Goal: Task Accomplishment & Management: Complete application form

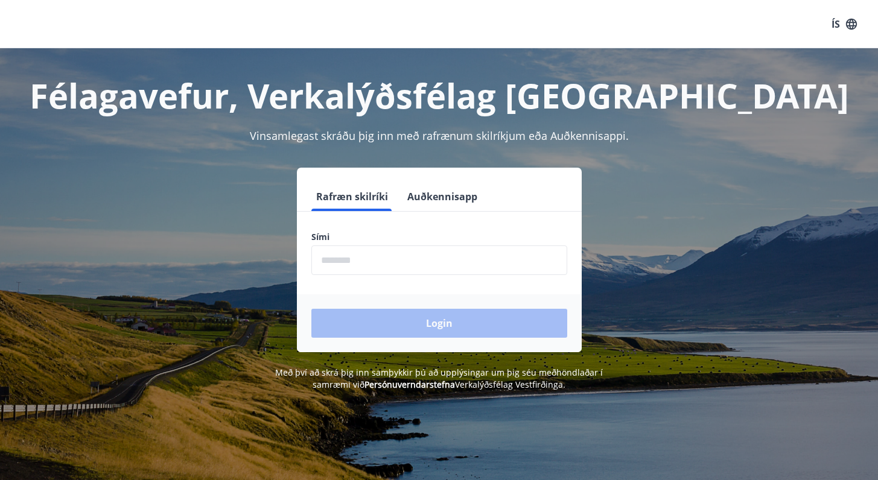
click at [451, 272] on input "phone" at bounding box center [439, 261] width 256 height 30
type input "********"
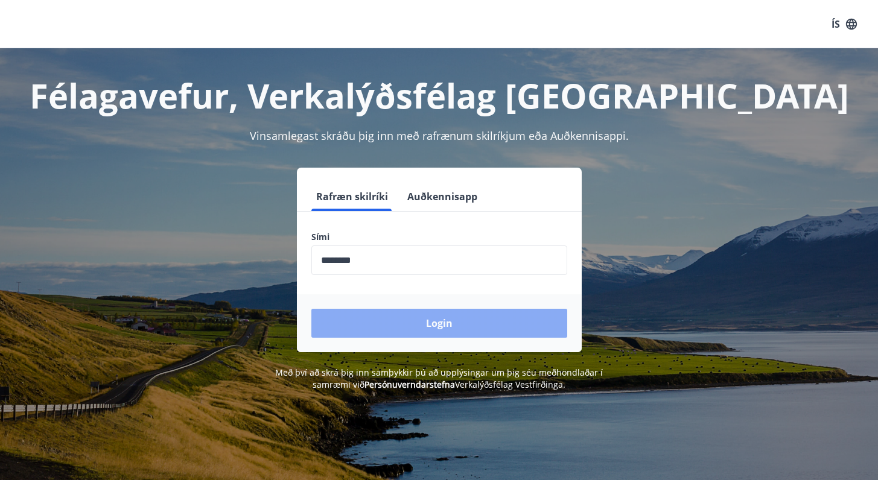
click at [408, 328] on button "Login" at bounding box center [439, 323] width 256 height 29
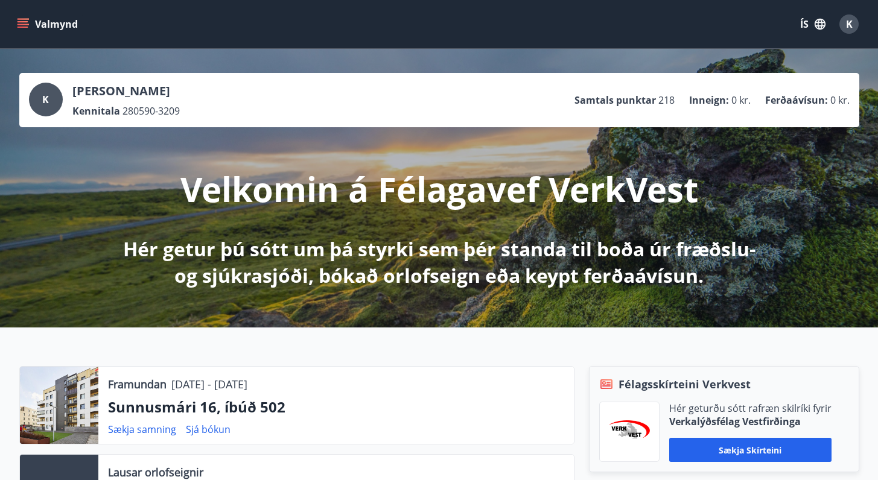
click at [49, 20] on button "Valmynd" at bounding box center [48, 24] width 68 height 22
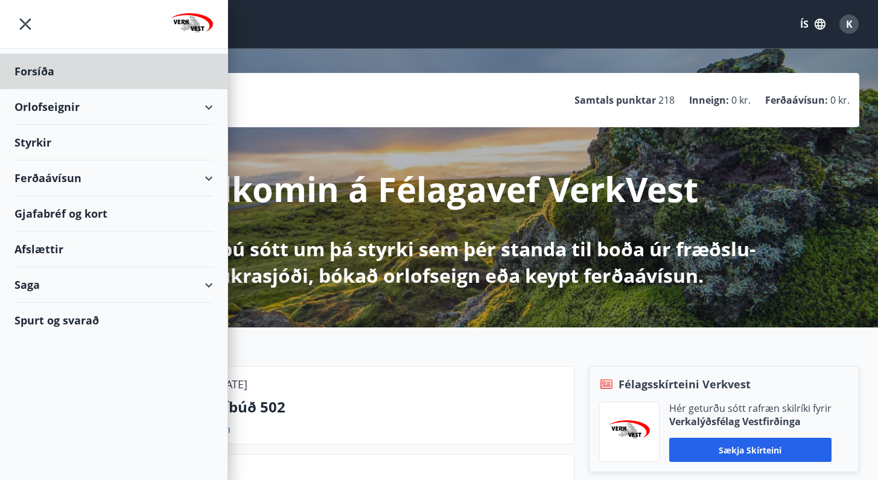
click at [59, 139] on div "Styrkir" at bounding box center [113, 143] width 198 height 36
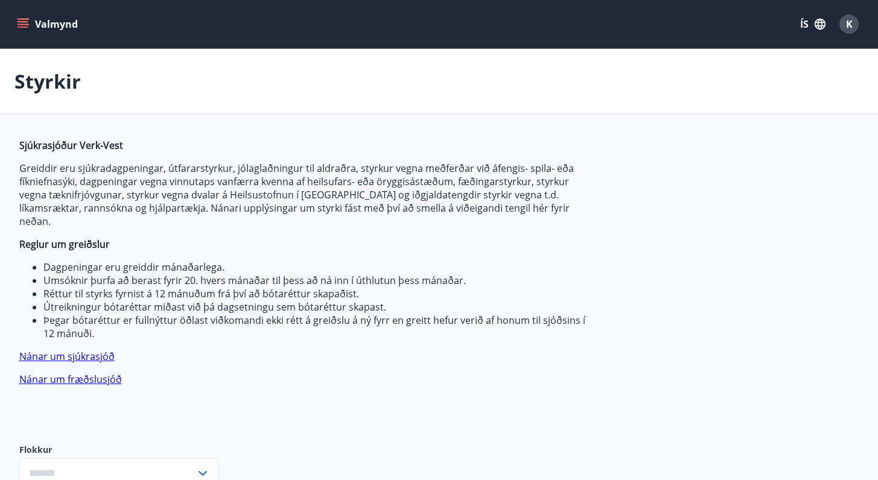
type input "***"
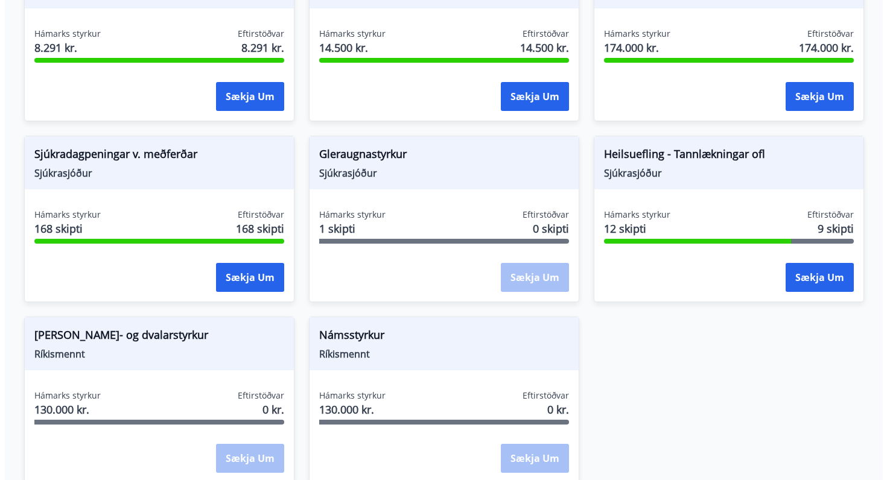
scroll to position [972, 0]
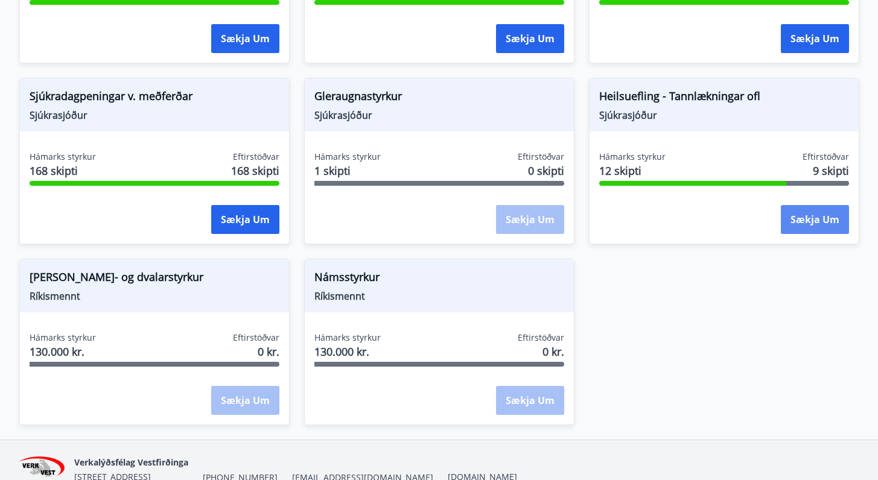
click at [804, 209] on button "Sækja um" at bounding box center [815, 219] width 68 height 29
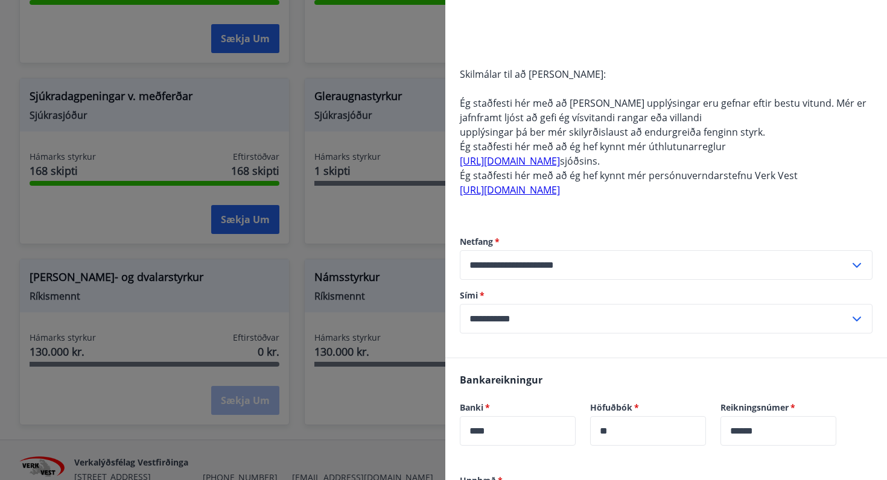
scroll to position [515, 0]
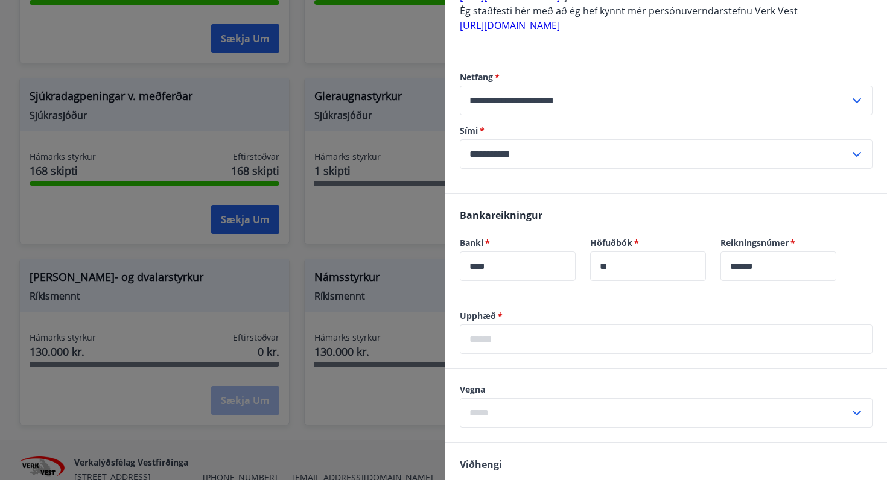
click at [528, 338] on input "text" at bounding box center [666, 340] width 413 height 30
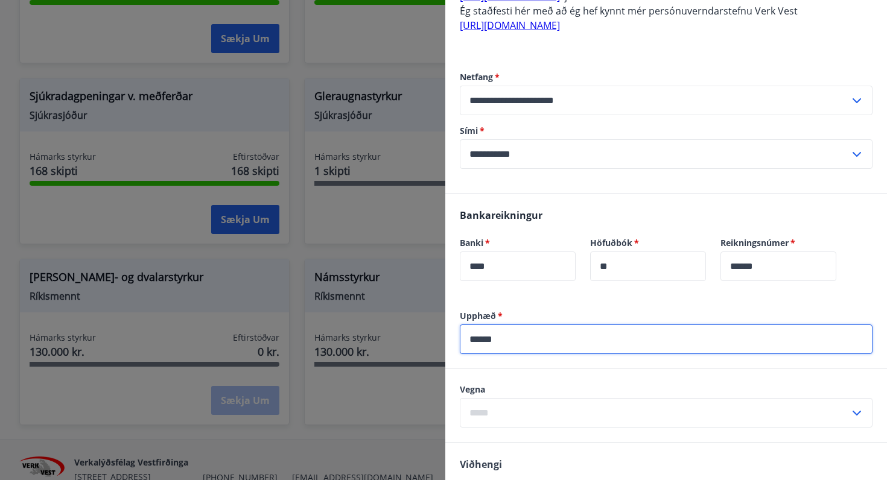
type input "******"
click at [521, 384] on label "Vegna" at bounding box center [666, 390] width 413 height 12
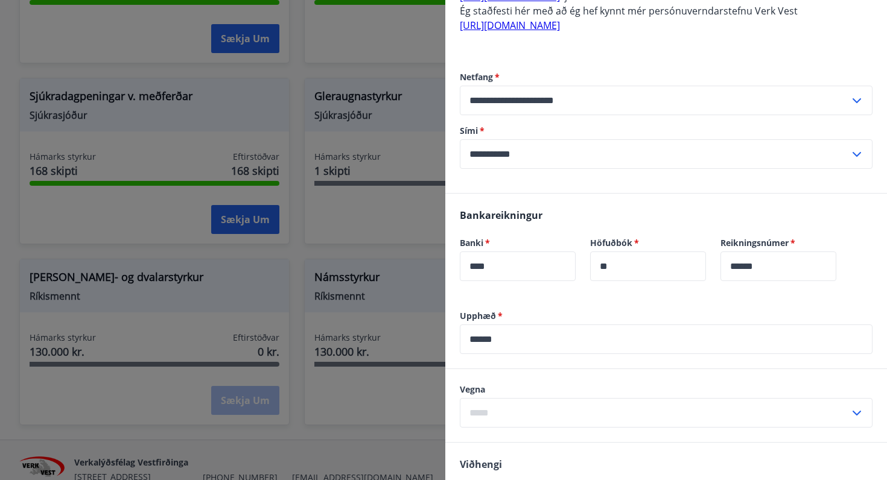
click at [518, 403] on input "text" at bounding box center [655, 413] width 390 height 30
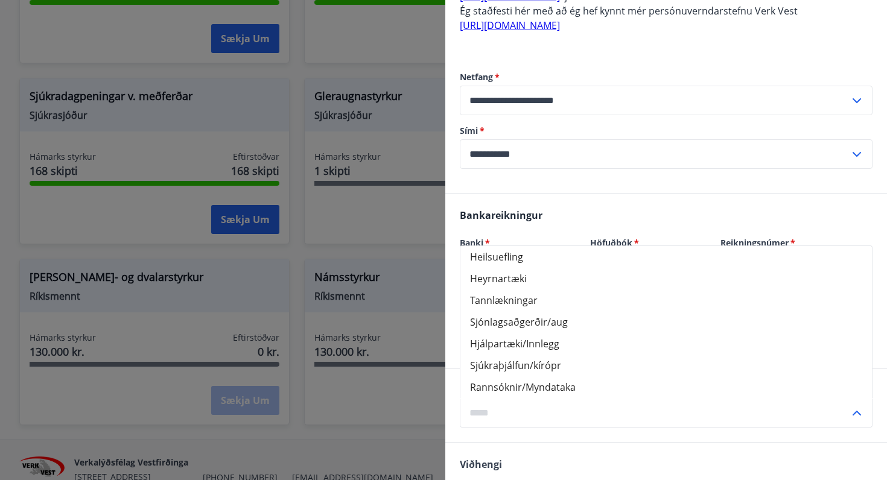
click at [529, 302] on li "Tannlækningar" at bounding box center [665, 301] width 411 height 22
type input "**********"
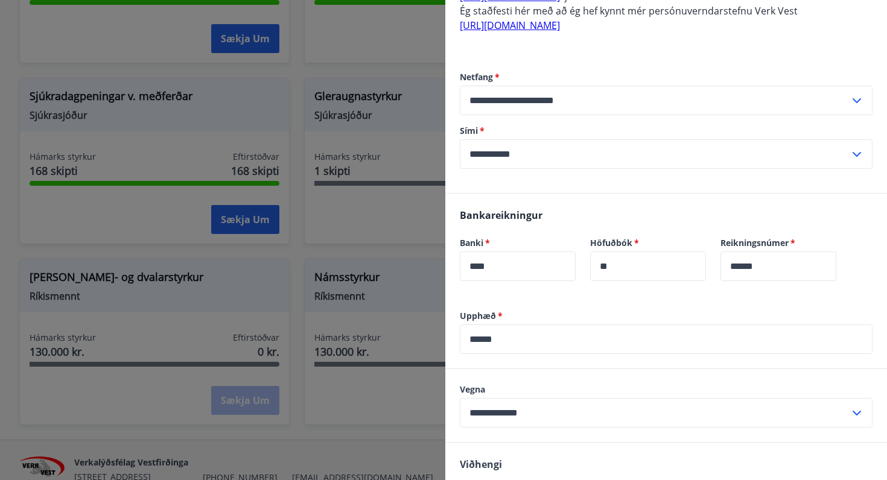
scroll to position [685, 0]
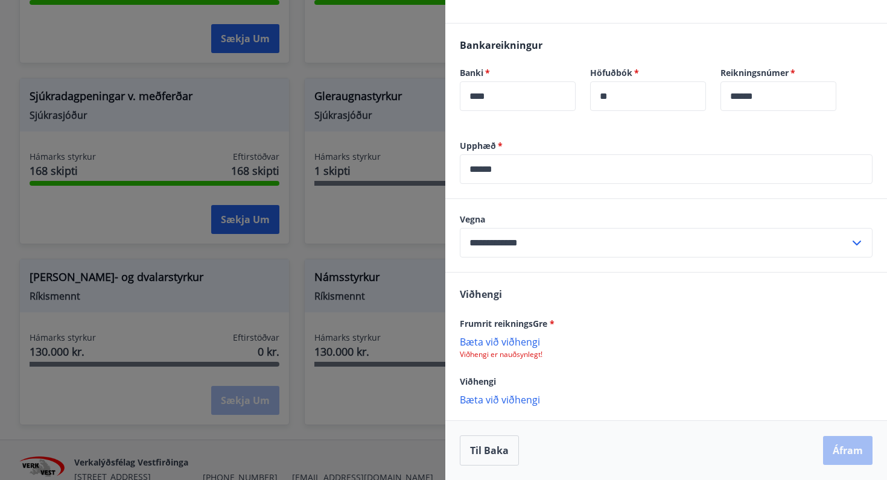
click at [512, 338] on p "Bæta við viðhengi" at bounding box center [666, 341] width 413 height 12
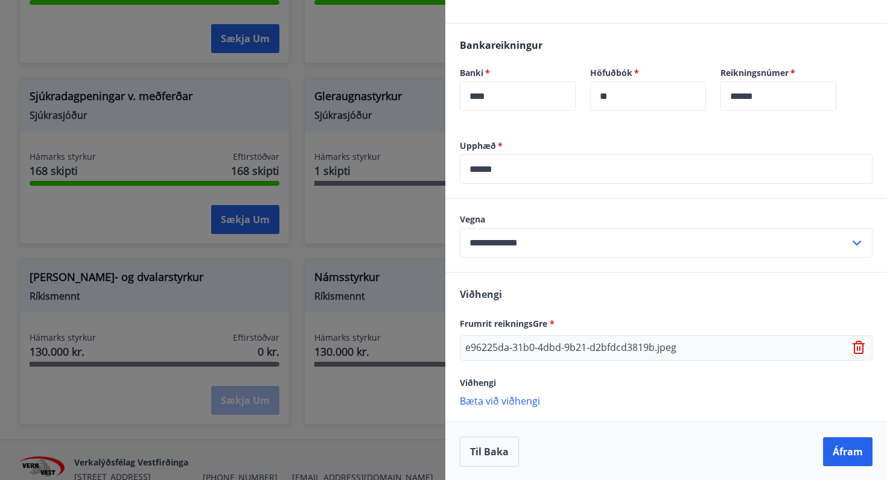
scroll to position [686, 0]
click at [509, 406] on div "[PERSON_NAME] reikningsGre * e96225da-31b0-4dbd-9b21-d2bfdcd3819b.jpeg Viðhengi…" at bounding box center [666, 345] width 442 height 148
click at [501, 396] on p "Bæta við viðhengi" at bounding box center [666, 399] width 413 height 12
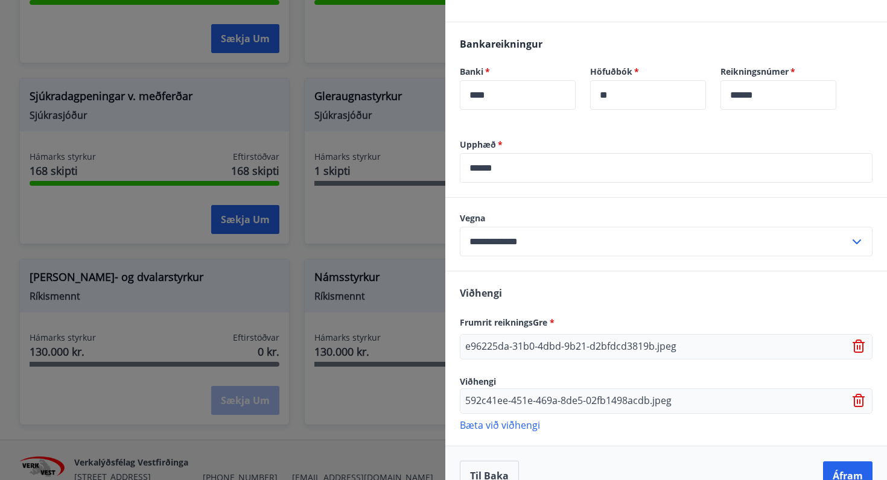
click at [510, 426] on p "Bæta við viðhengi" at bounding box center [666, 425] width 413 height 12
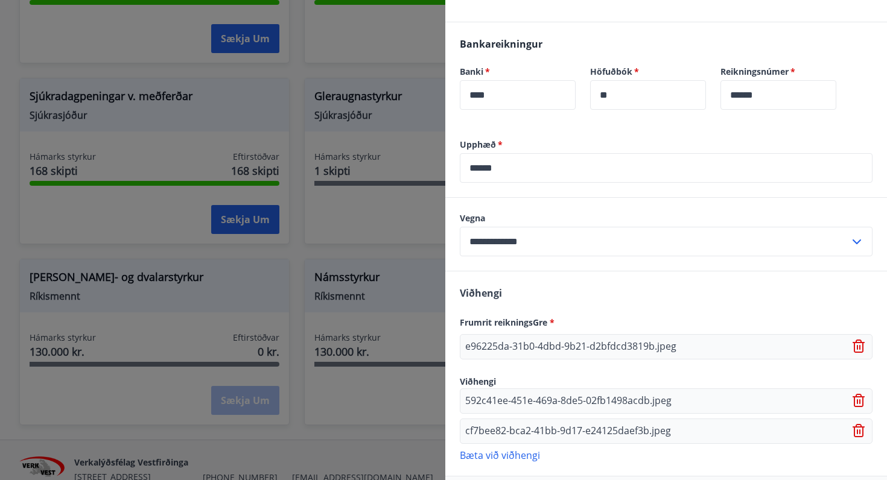
scroll to position [741, 0]
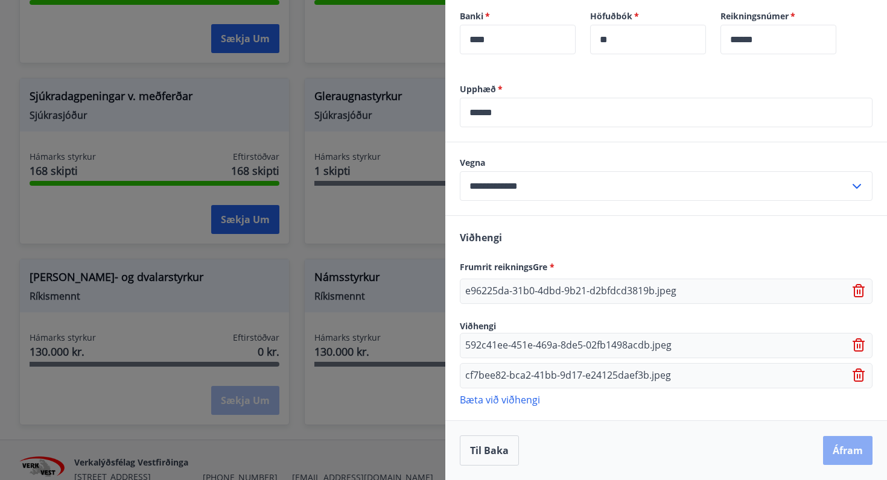
click at [838, 448] on button "Áfram" at bounding box center [847, 450] width 49 height 29
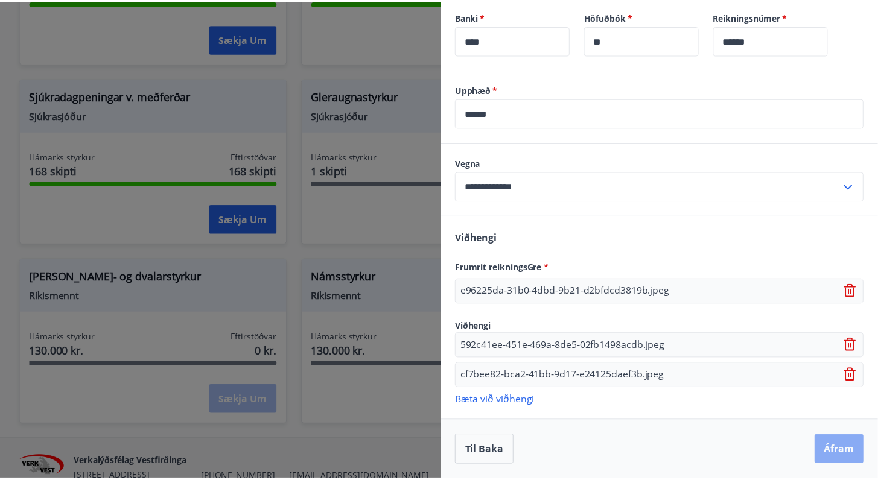
scroll to position [0, 0]
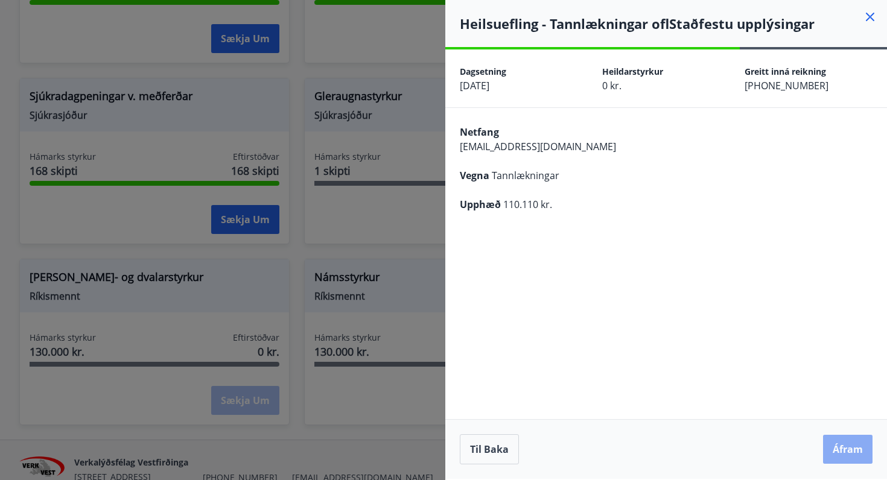
click at [845, 448] on button "Áfram" at bounding box center [847, 449] width 49 height 29
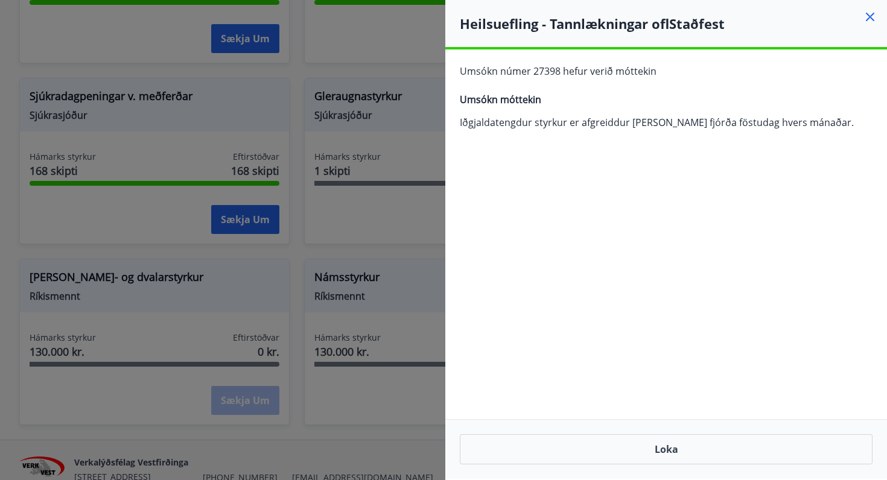
click at [869, 16] on icon at bounding box center [870, 17] width 8 height 8
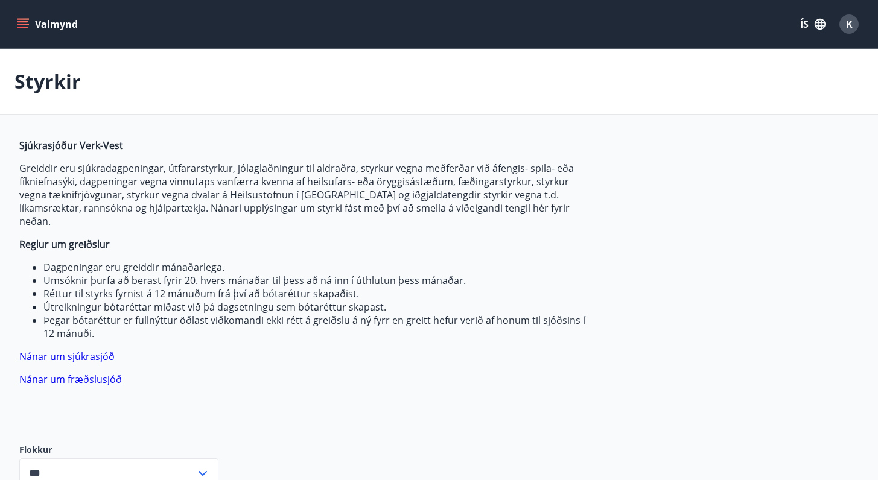
click at [844, 24] on div "K" at bounding box center [848, 23] width 19 height 19
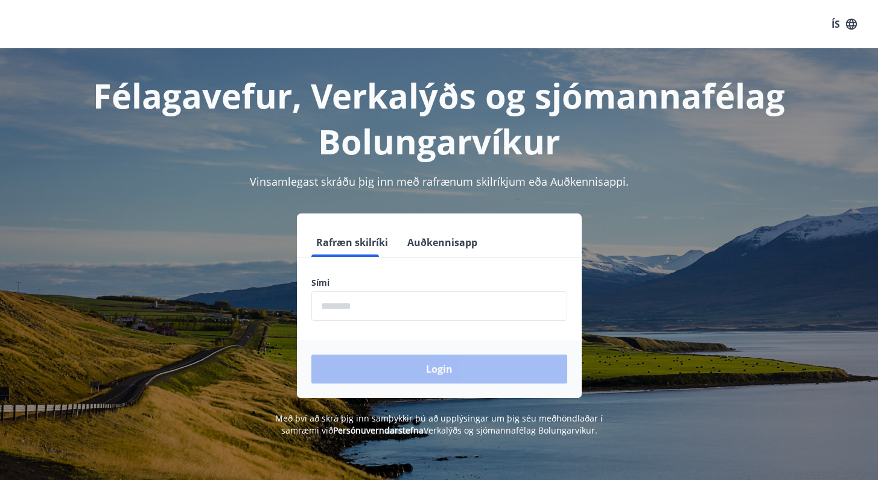
click at [438, 291] on input "phone" at bounding box center [439, 306] width 256 height 30
type input "********"
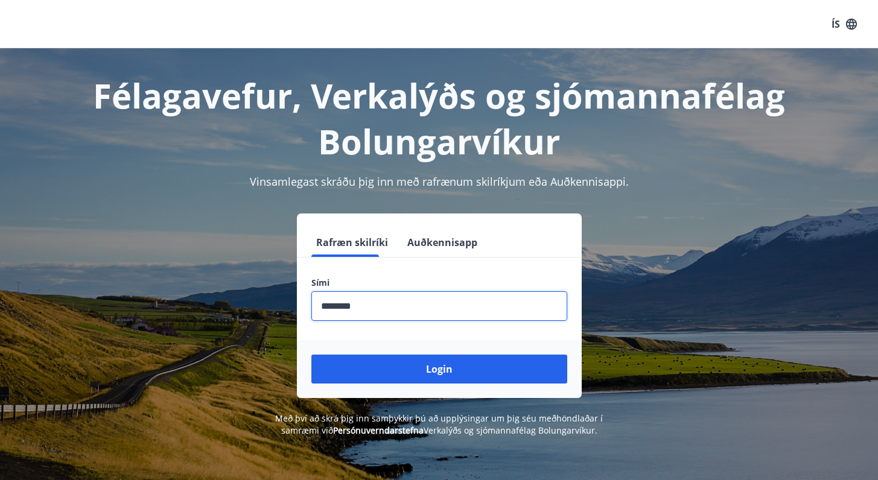
click at [311, 355] on button "Login" at bounding box center [439, 369] width 256 height 29
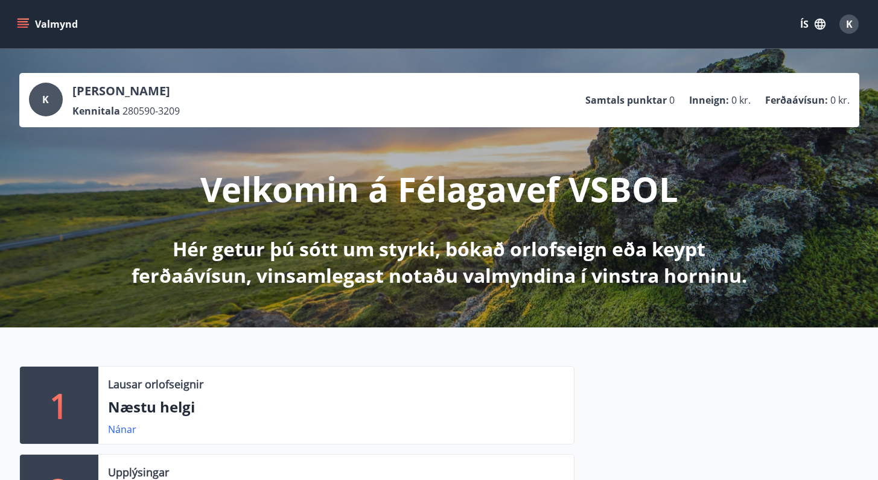
click at [31, 21] on button "Valmynd" at bounding box center [48, 24] width 68 height 22
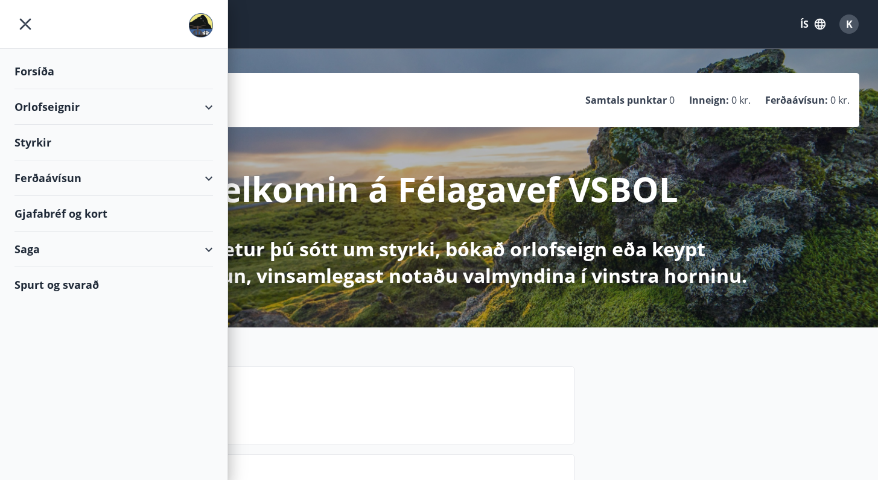
click at [49, 142] on div "Styrkir" at bounding box center [113, 143] width 198 height 36
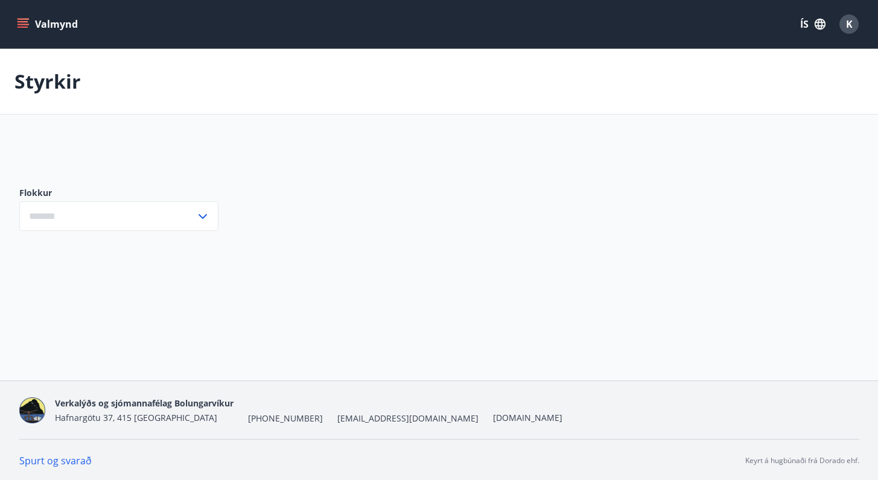
type input "***"
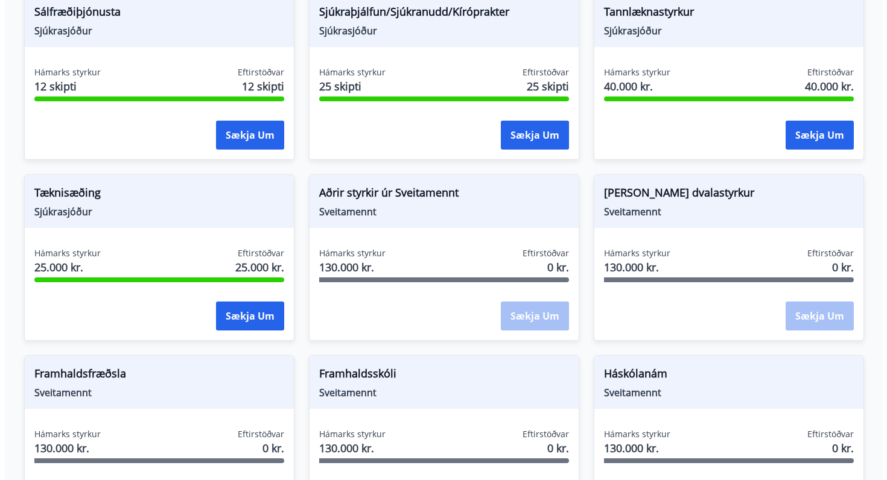
scroll to position [679, 0]
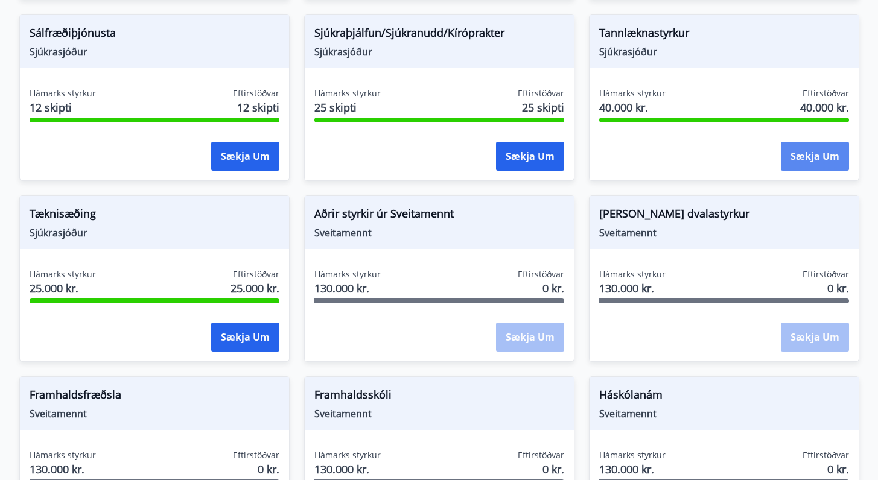
click at [826, 154] on button "Sækja um" at bounding box center [815, 156] width 68 height 29
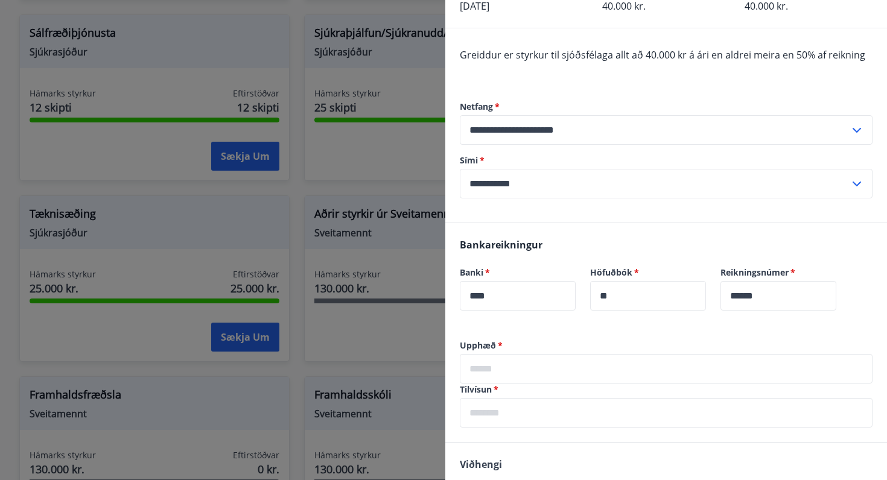
scroll to position [117, 0]
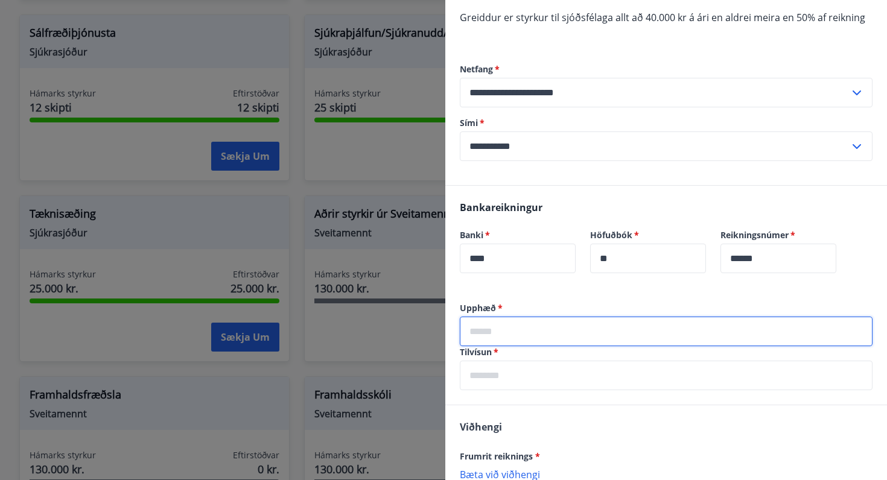
click at [521, 337] on input "text" at bounding box center [666, 332] width 413 height 30
type input "******"
click at [515, 377] on input "text" at bounding box center [666, 376] width 413 height 30
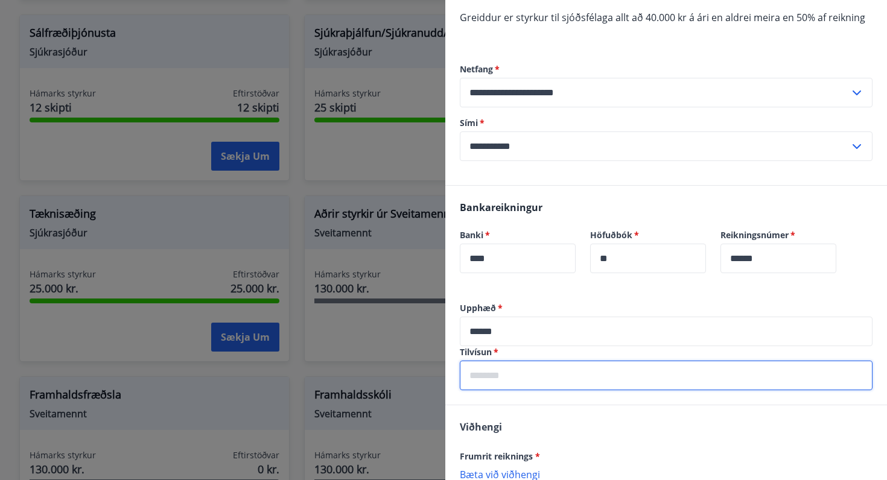
click at [540, 372] on input "text" at bounding box center [666, 376] width 413 height 30
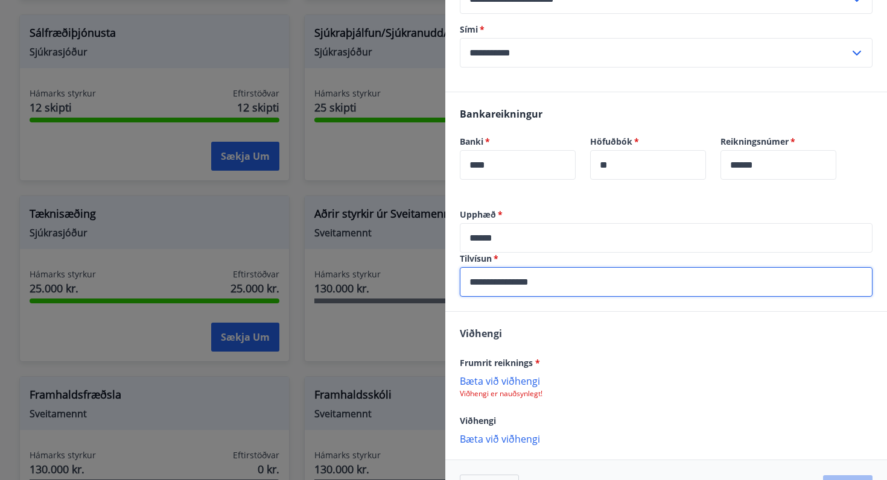
scroll to position [250, 0]
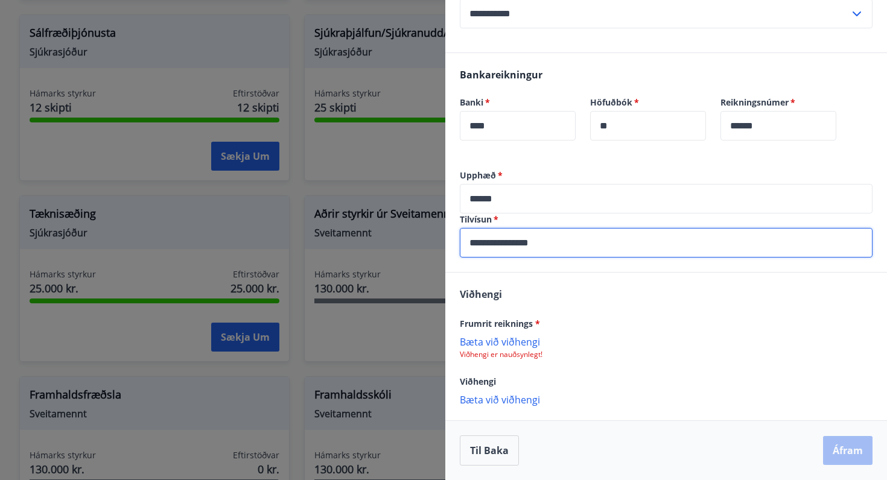
type input "**********"
click at [506, 343] on p "Bæta við viðhengi" at bounding box center [666, 341] width 413 height 12
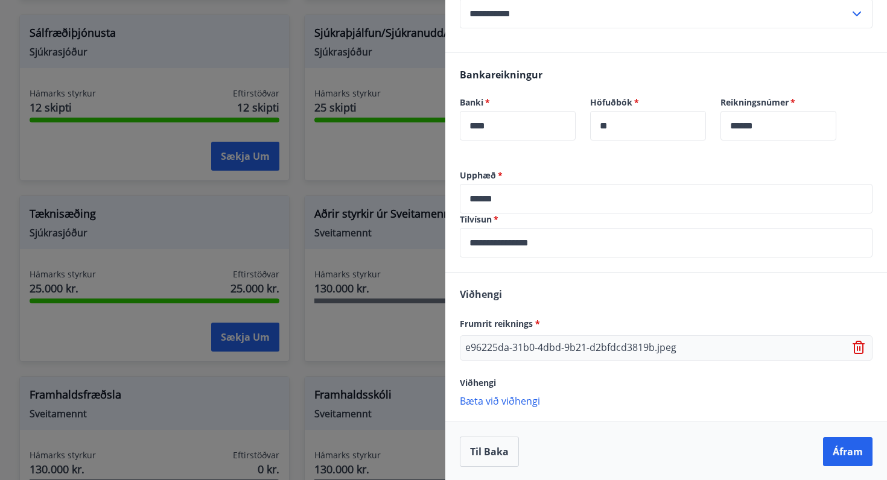
click at [537, 401] on p "Bæta við viðhengi" at bounding box center [666, 401] width 413 height 12
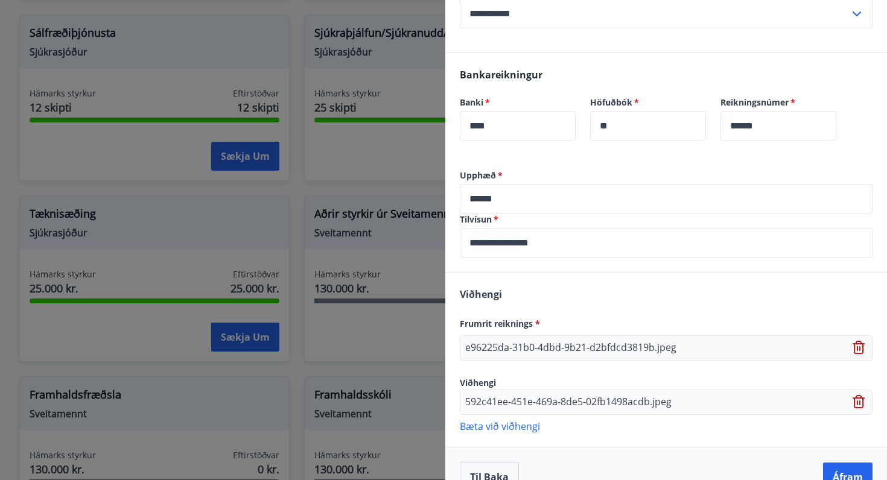
click at [528, 423] on p "Bæta við viðhengi" at bounding box center [666, 426] width 413 height 12
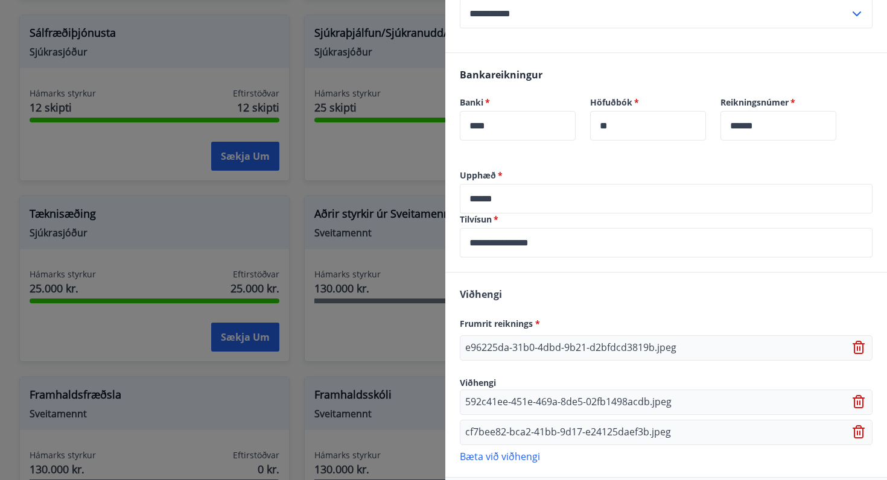
scroll to position [306, 0]
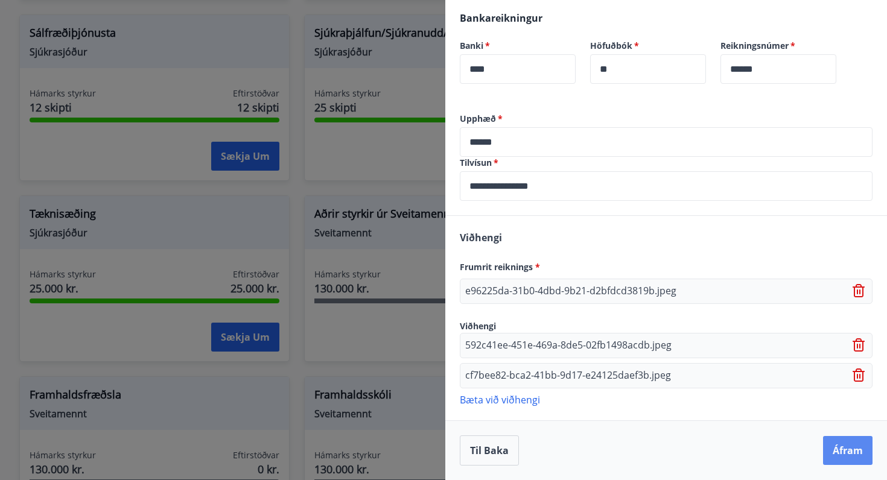
click at [838, 452] on button "Áfram" at bounding box center [847, 450] width 49 height 29
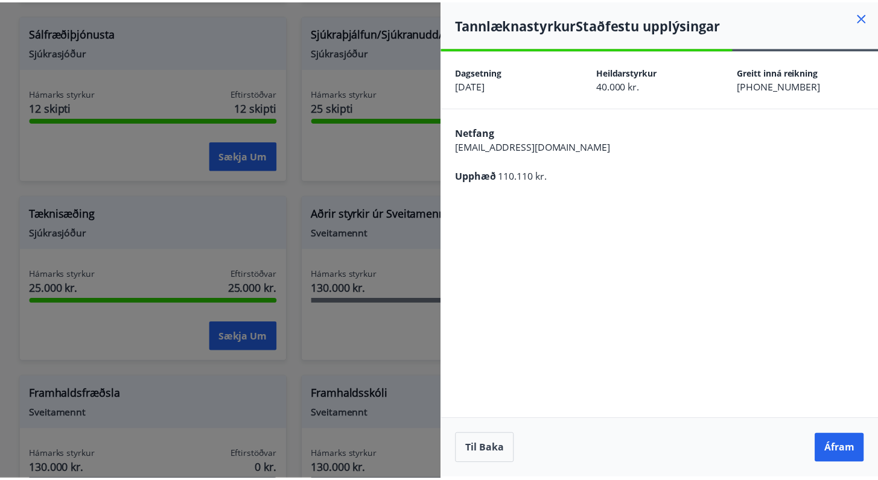
scroll to position [0, 0]
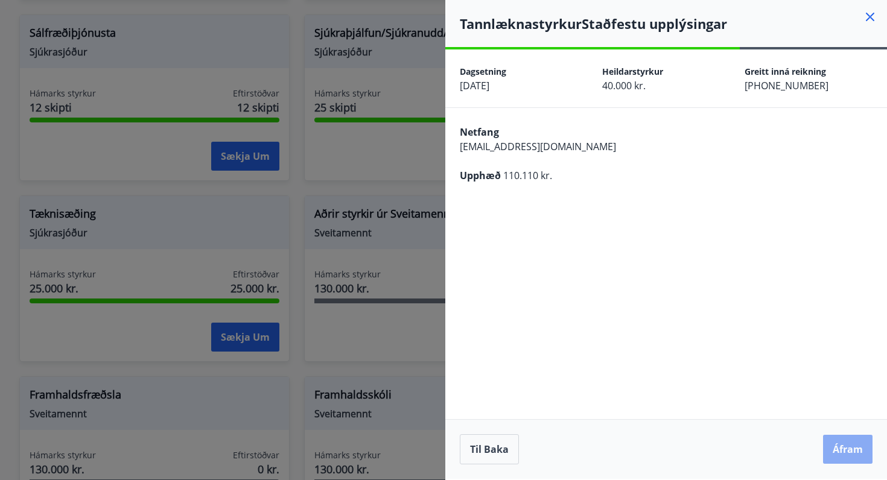
click at [857, 446] on button "Áfram" at bounding box center [847, 449] width 49 height 29
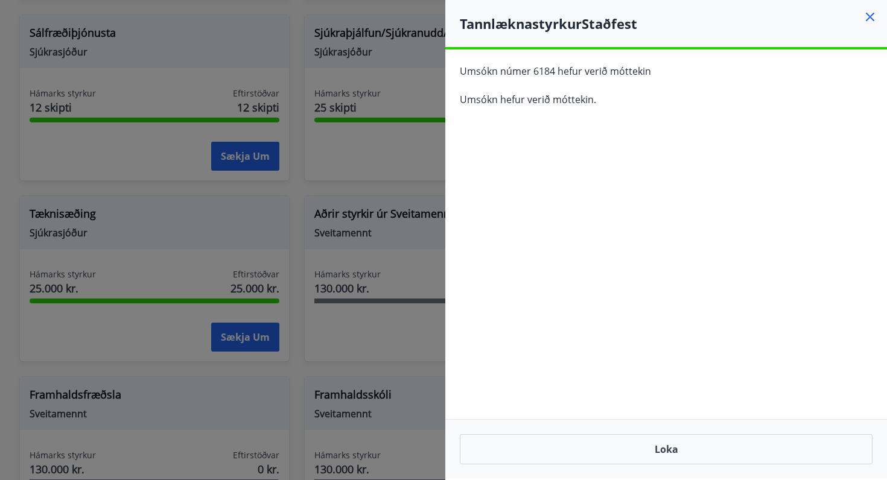
click at [868, 17] on icon at bounding box center [870, 17] width 8 height 8
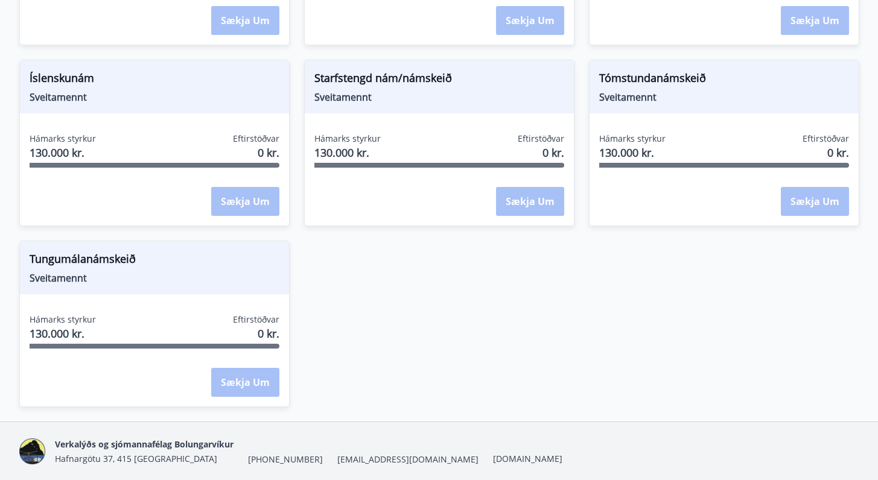
scroll to position [1164, 0]
